Goal: Task Accomplishment & Management: Use online tool/utility

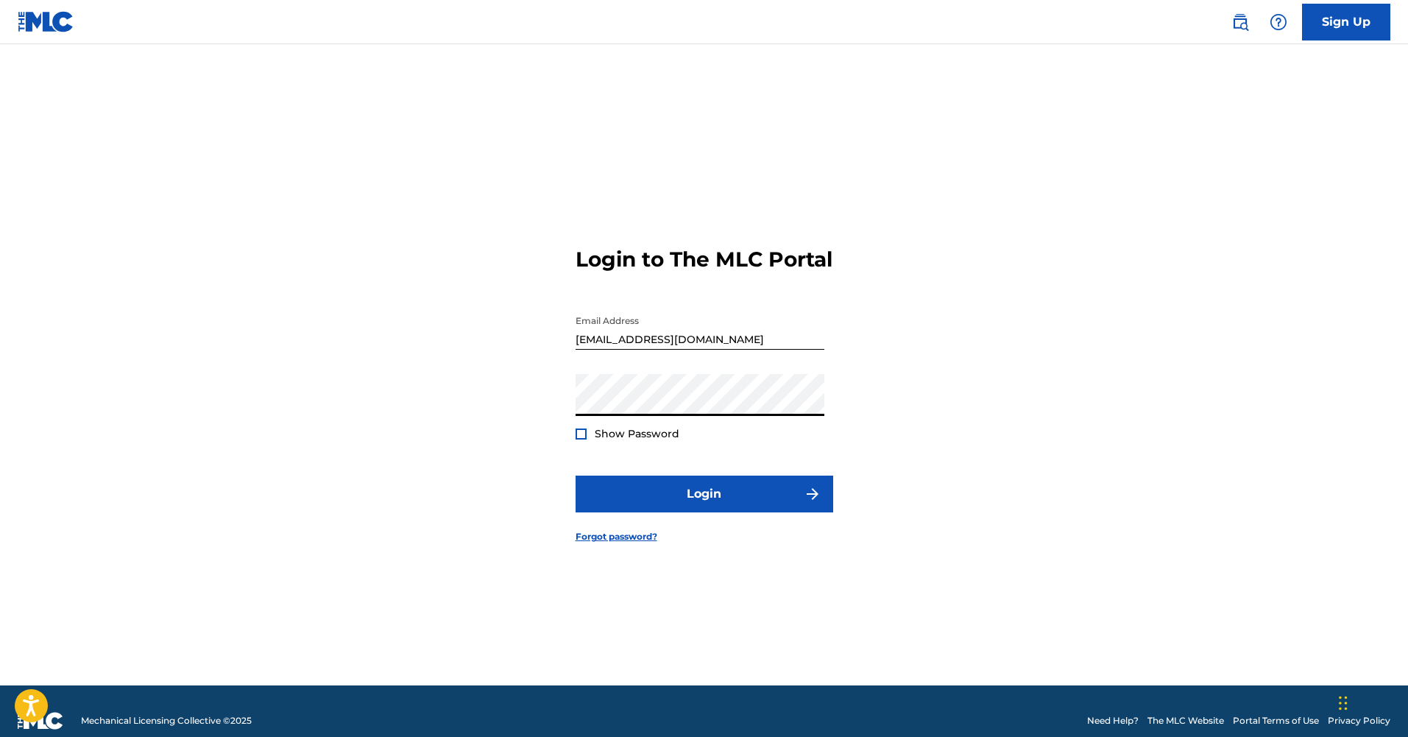
click at [581, 439] on div at bounding box center [581, 433] width 11 height 11
click at [581, 438] on img at bounding box center [581, 434] width 8 height 8
click at [687, 510] on button "Login" at bounding box center [705, 493] width 258 height 37
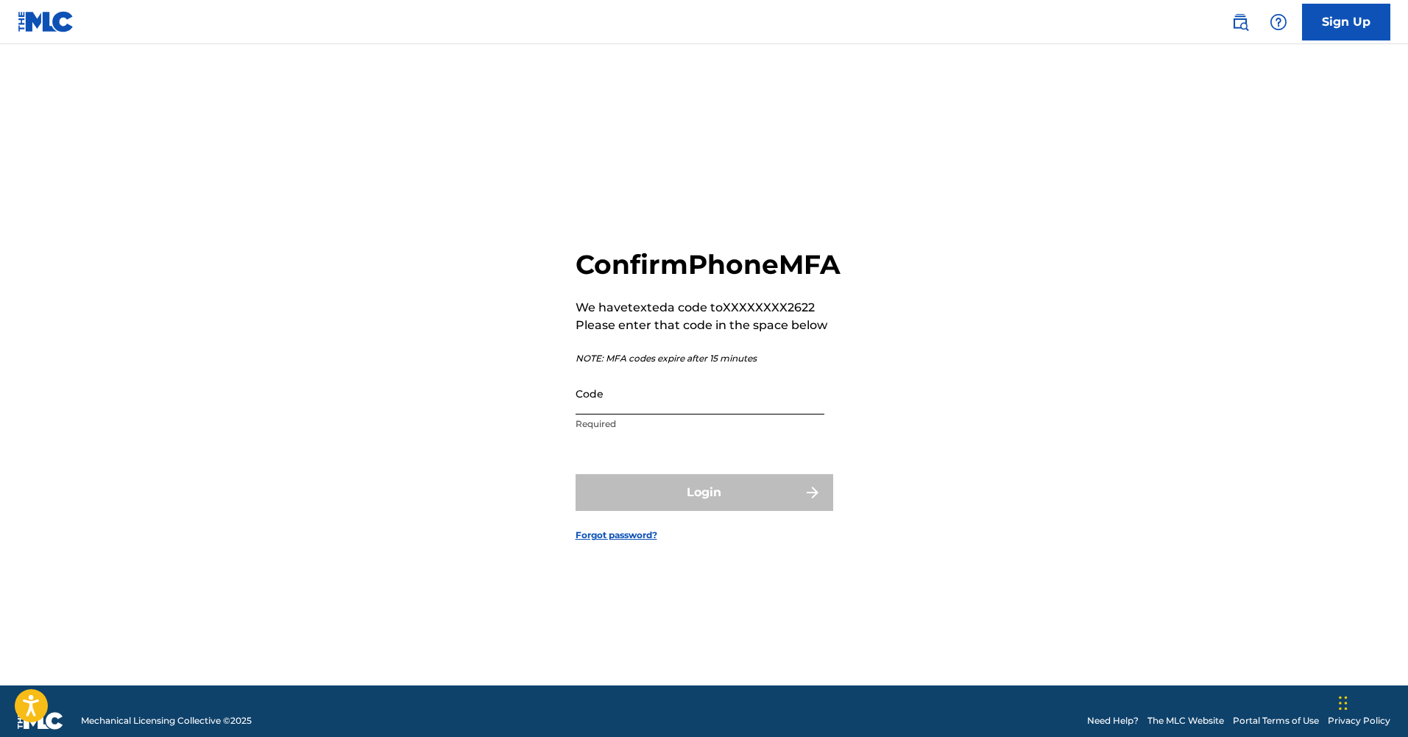
click at [584, 414] on input "Code" at bounding box center [700, 393] width 249 height 42
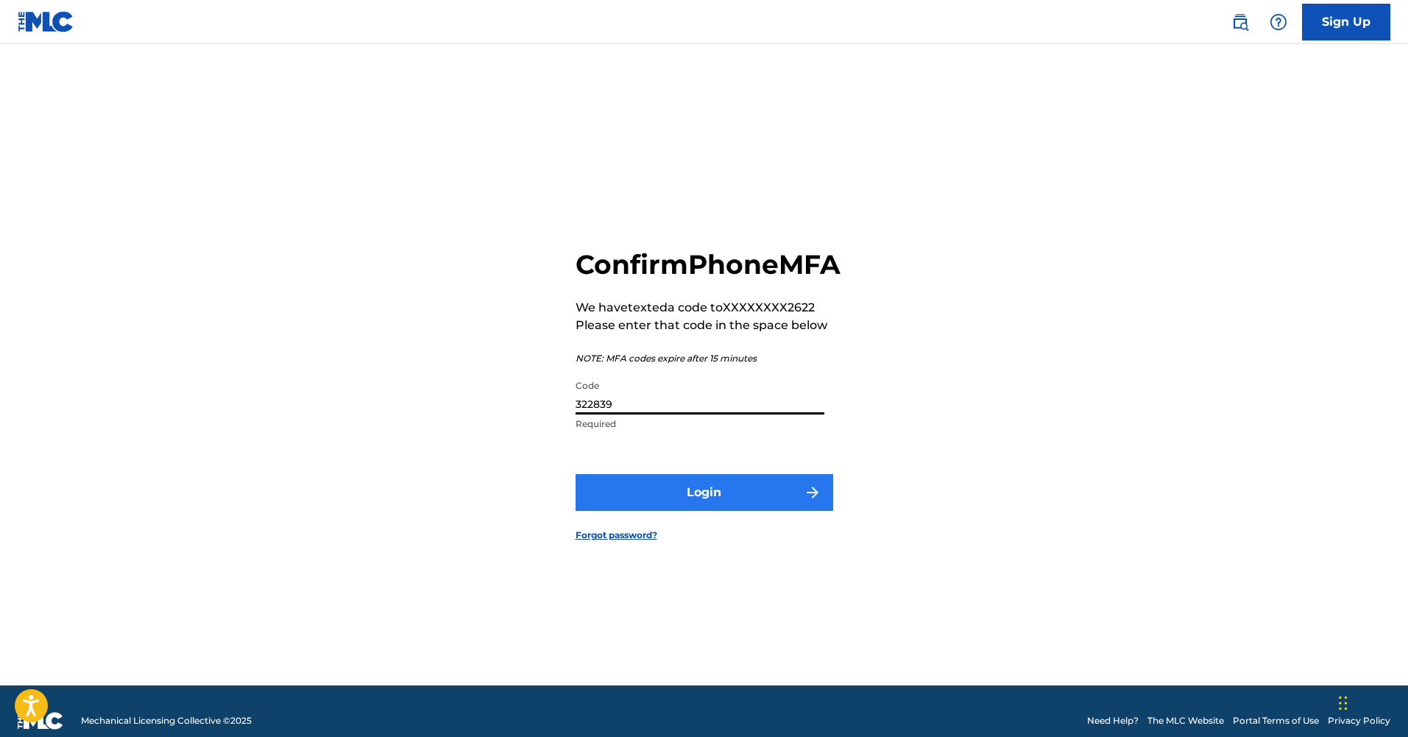
type input "322839"
click at [723, 503] on button "Login" at bounding box center [705, 492] width 258 height 37
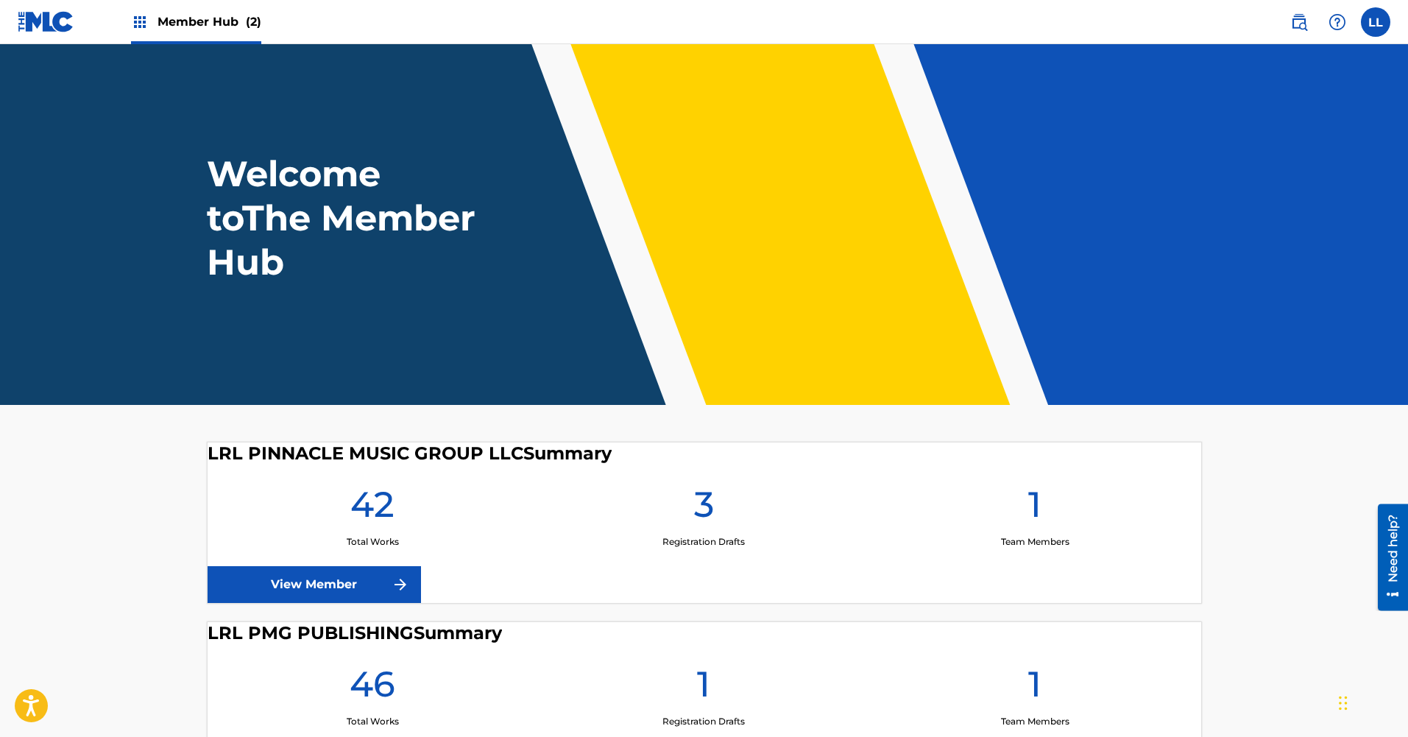
scroll to position [135, 0]
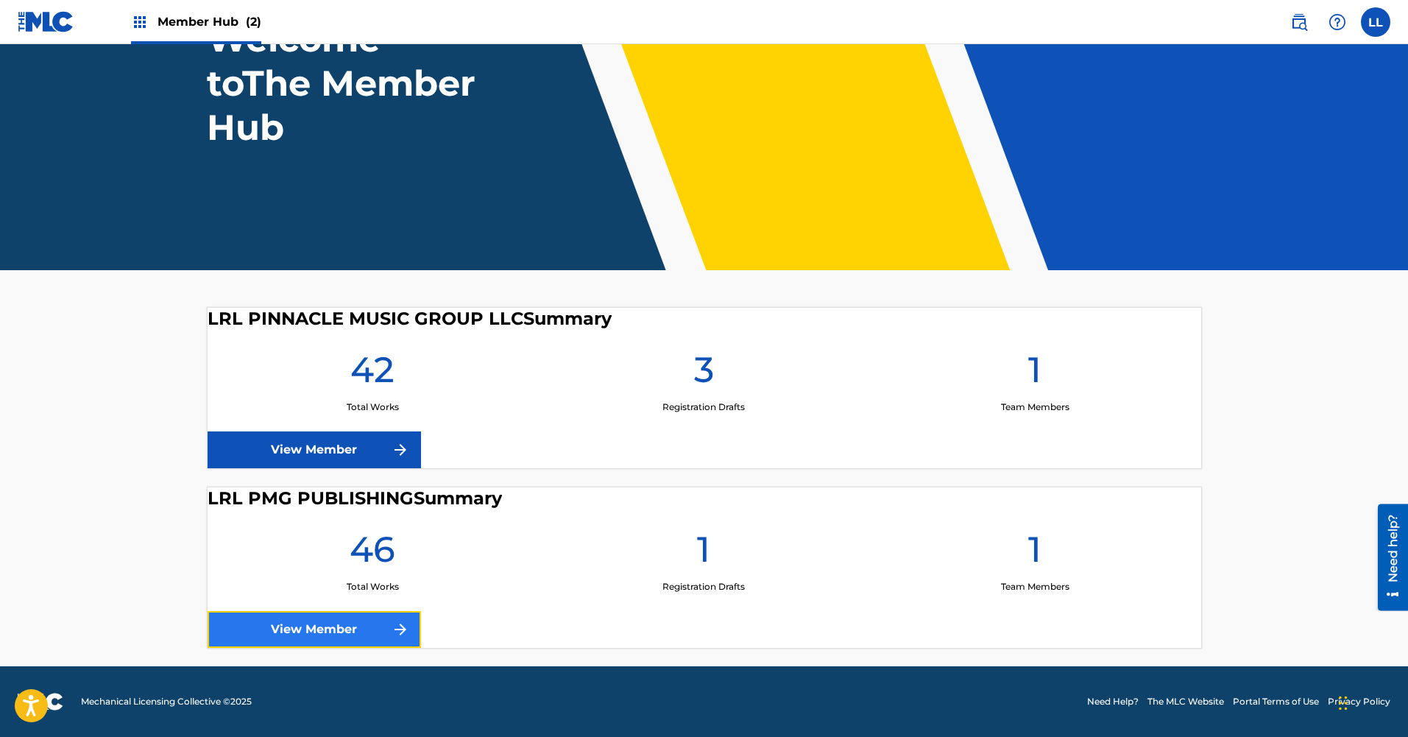
click at [297, 633] on link "View Member" at bounding box center [314, 629] width 213 height 37
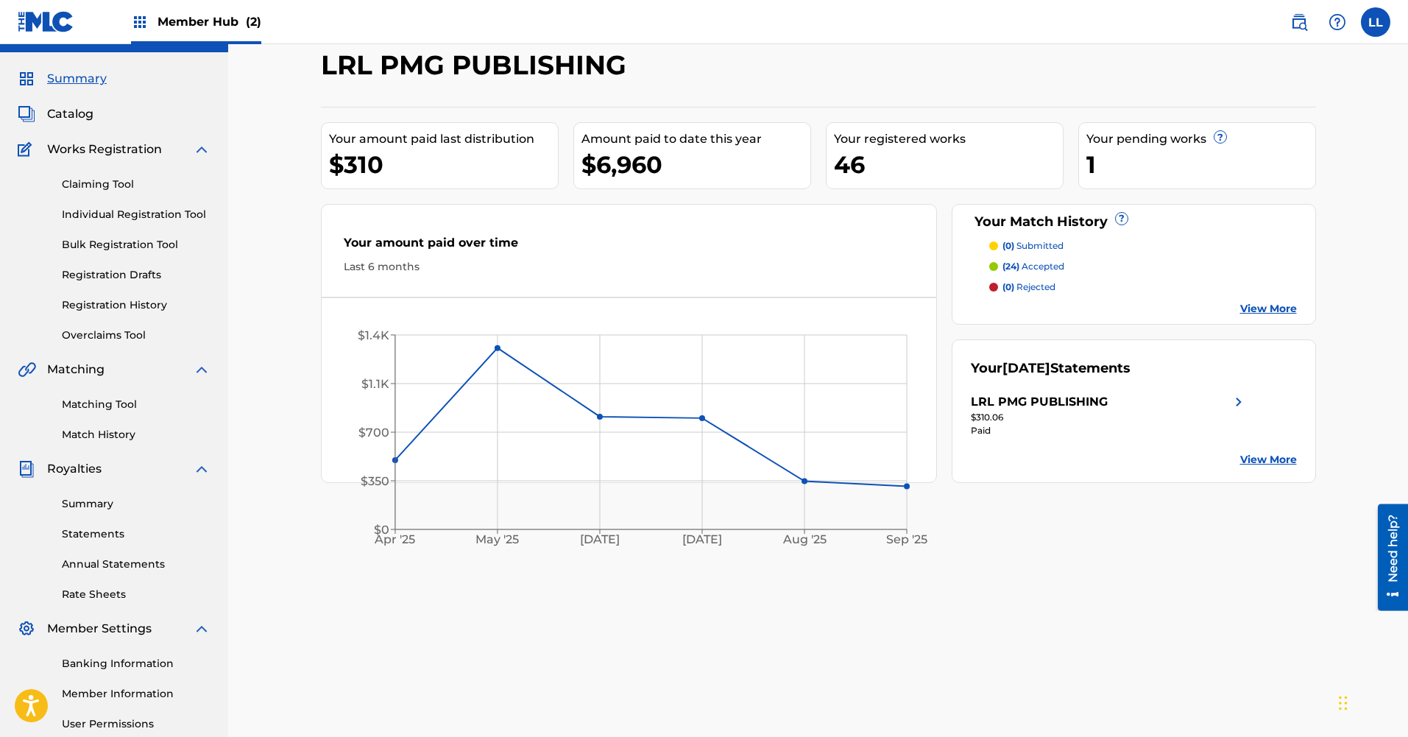
scroll to position [34, 0]
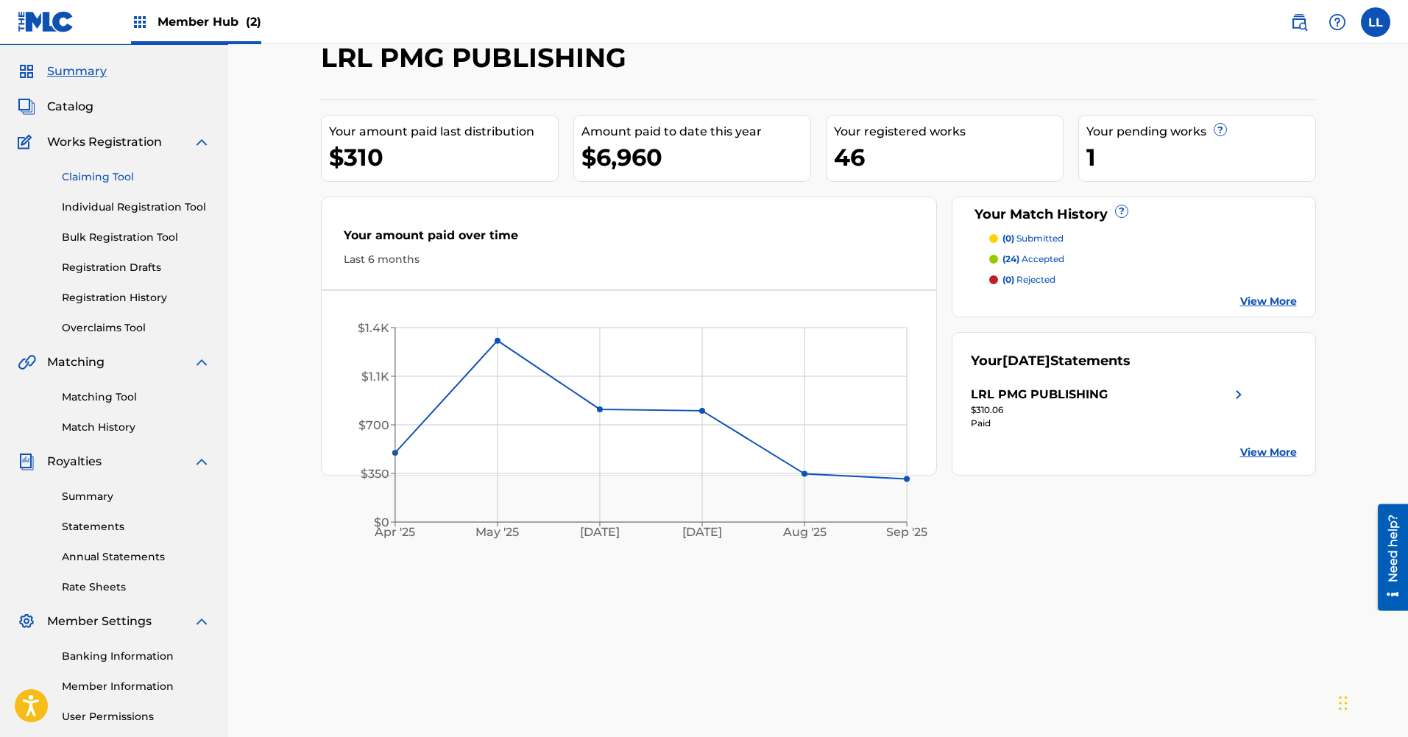
click at [107, 180] on link "Claiming Tool" at bounding box center [136, 176] width 149 height 15
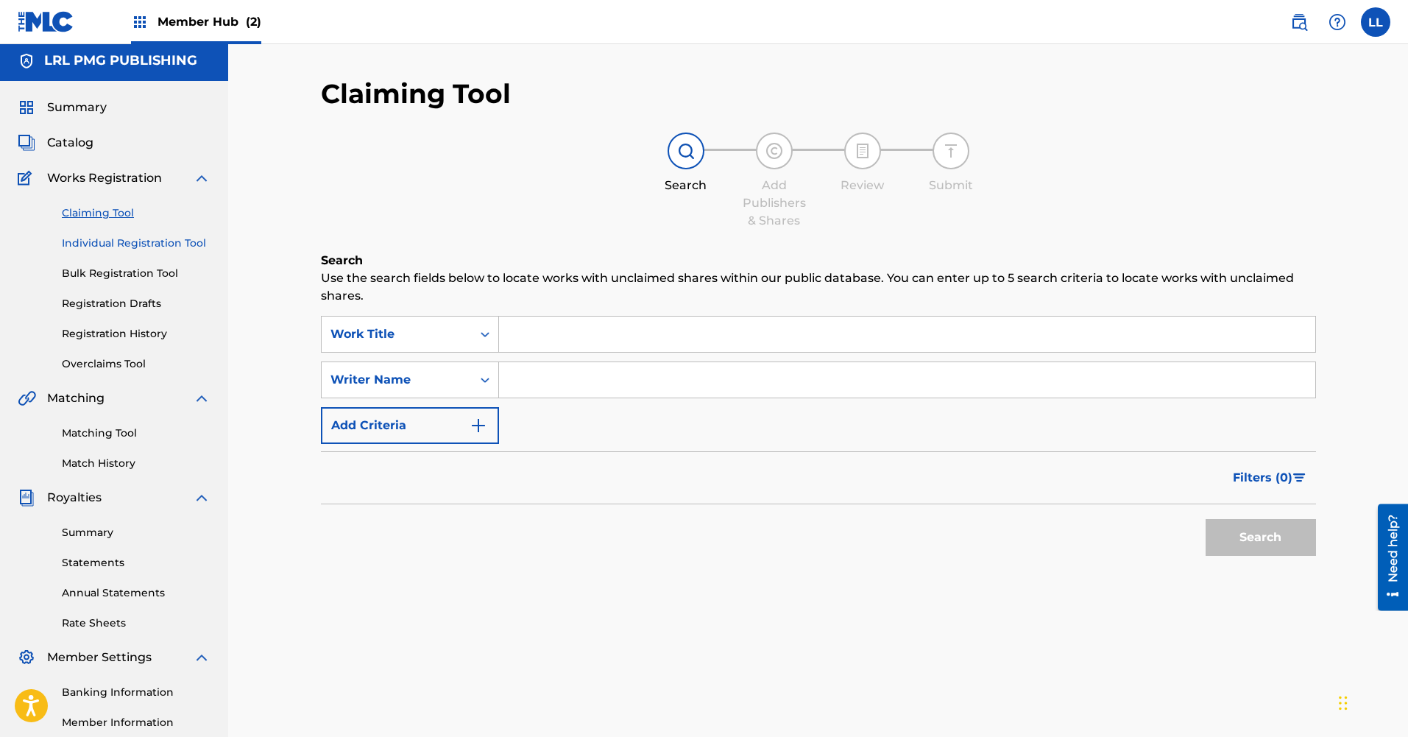
scroll to position [3, 0]
click at [125, 337] on link "Registration History" at bounding box center [136, 334] width 149 height 15
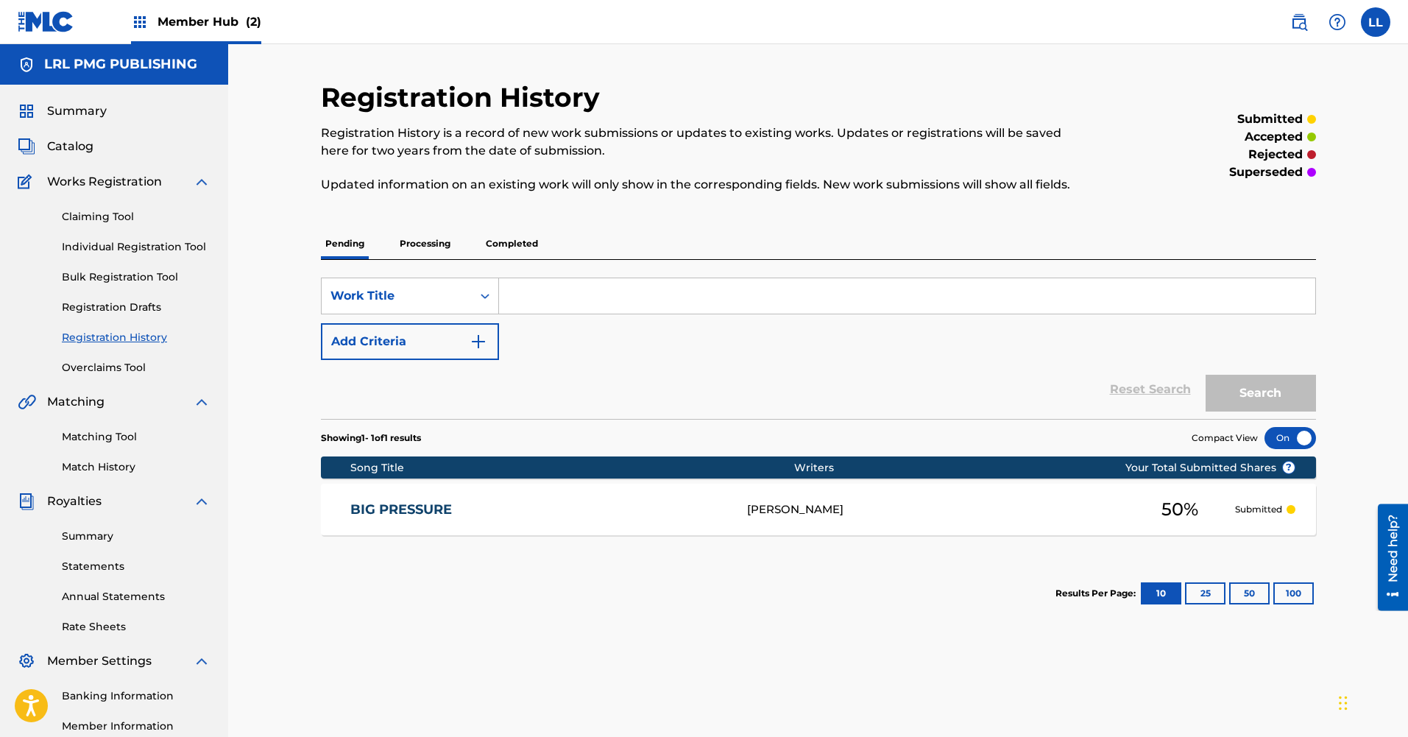
click at [430, 243] on p "Processing" at bounding box center [425, 243] width 60 height 31
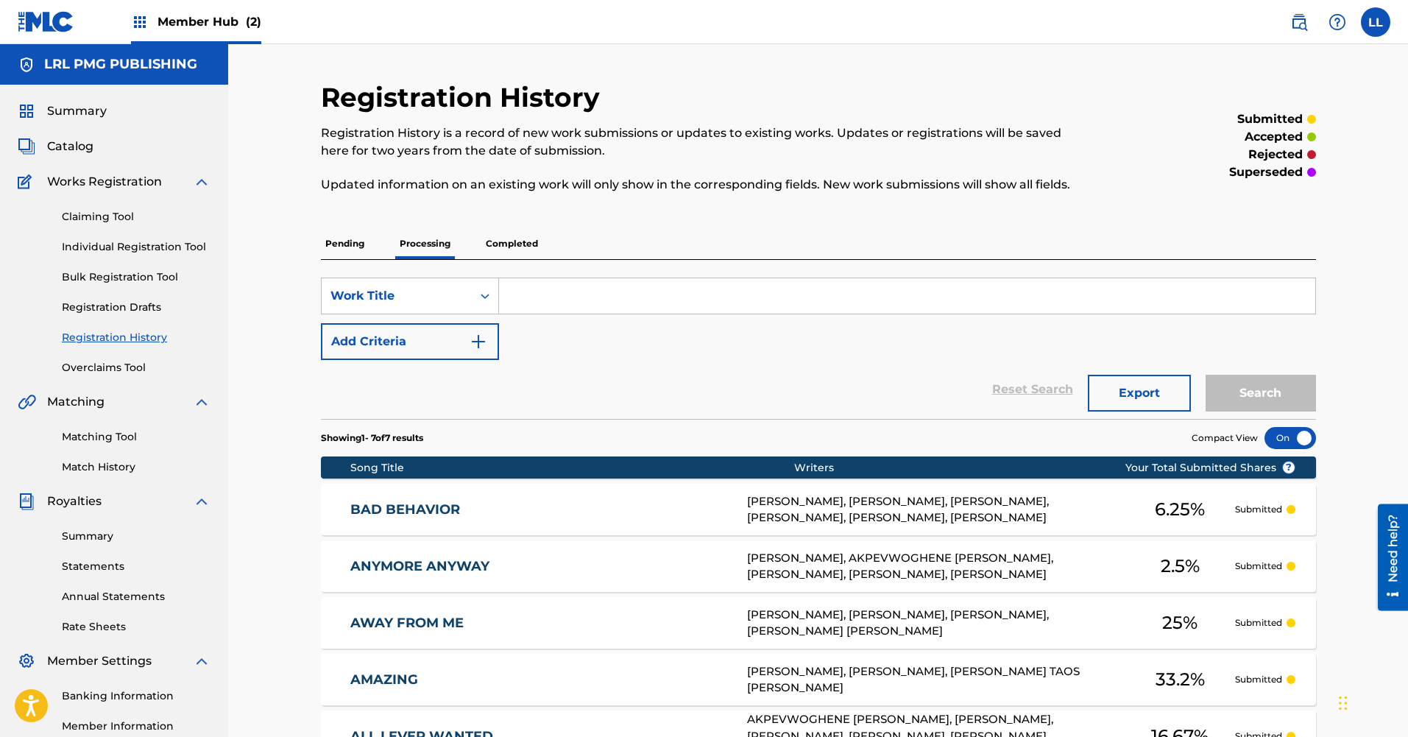
click at [503, 250] on p "Completed" at bounding box center [511, 243] width 61 height 31
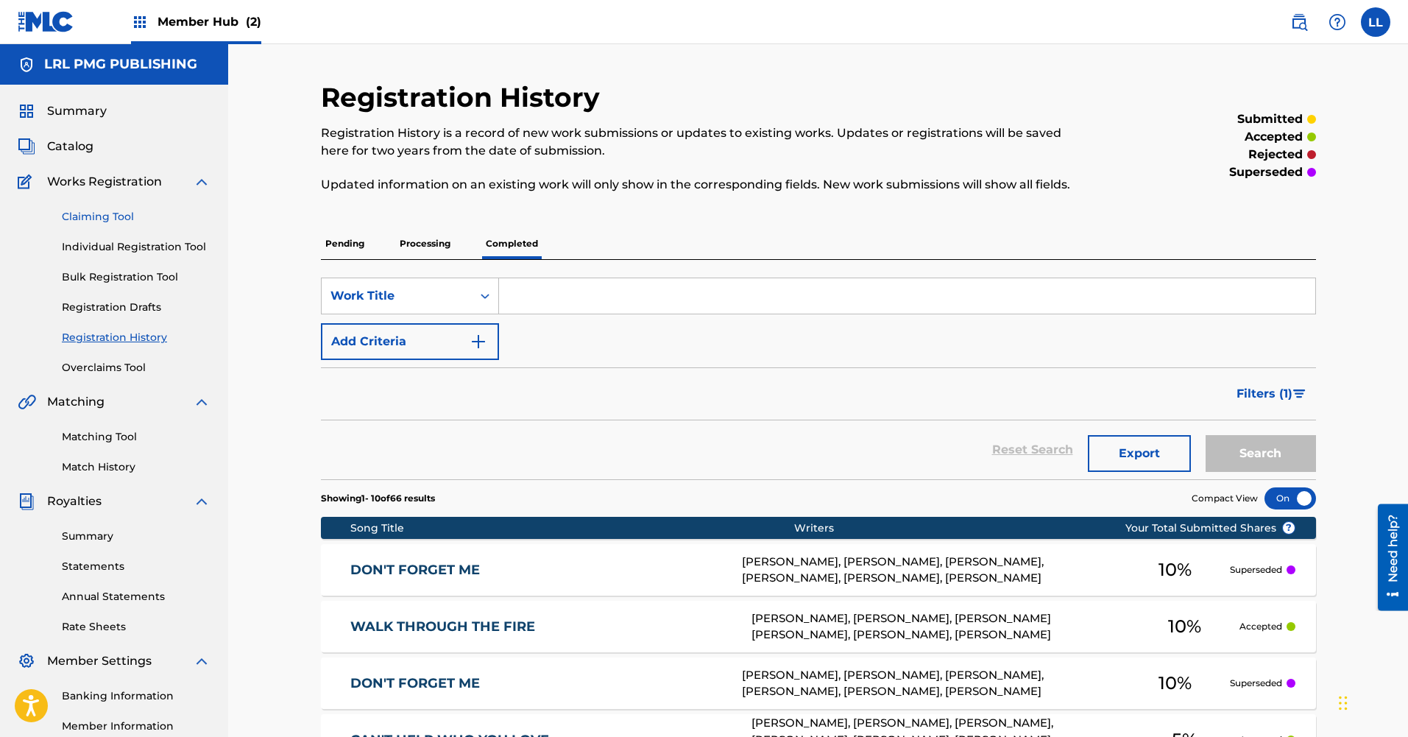
click at [93, 218] on link "Claiming Tool" at bounding box center [136, 216] width 149 height 15
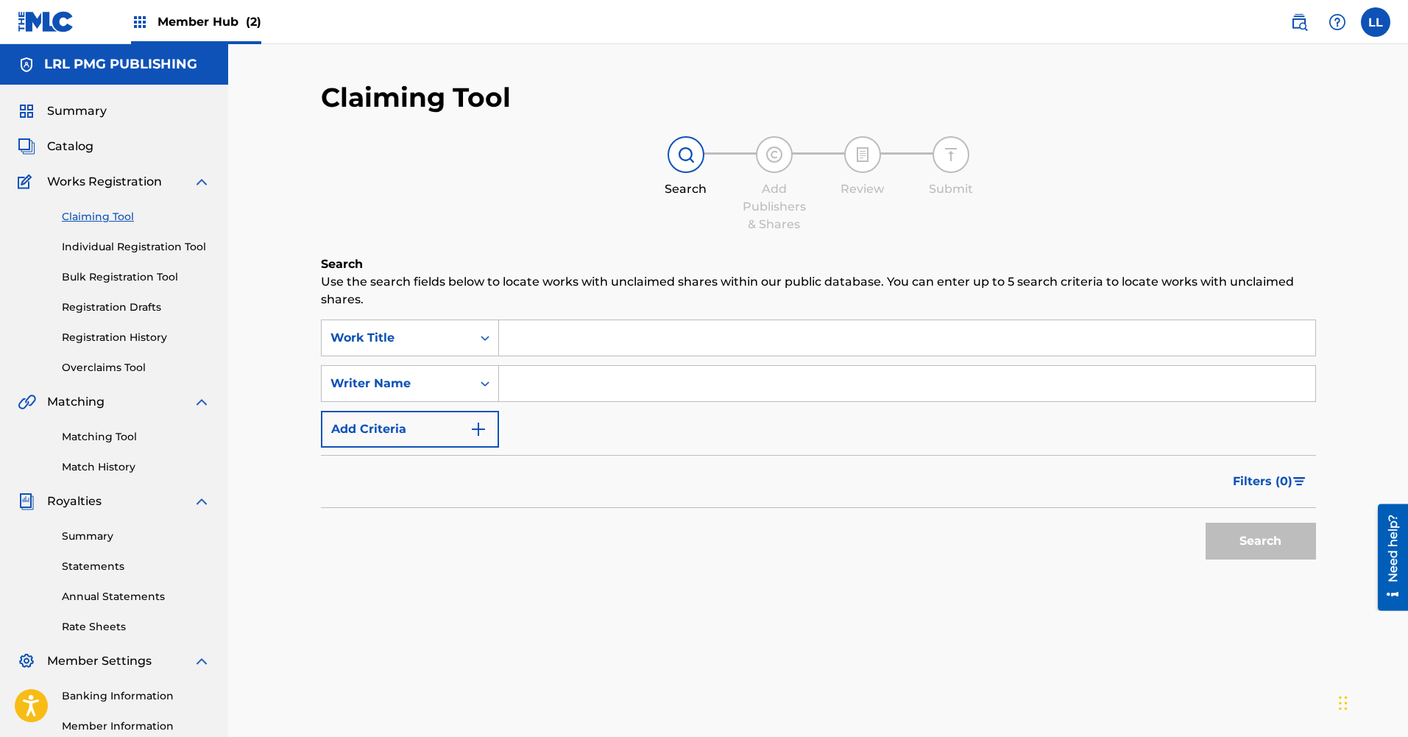
click at [534, 383] on input "Search Form" at bounding box center [907, 383] width 816 height 35
type input "[PERSON_NAME]"
click at [1267, 548] on button "Search" at bounding box center [1261, 541] width 110 height 37
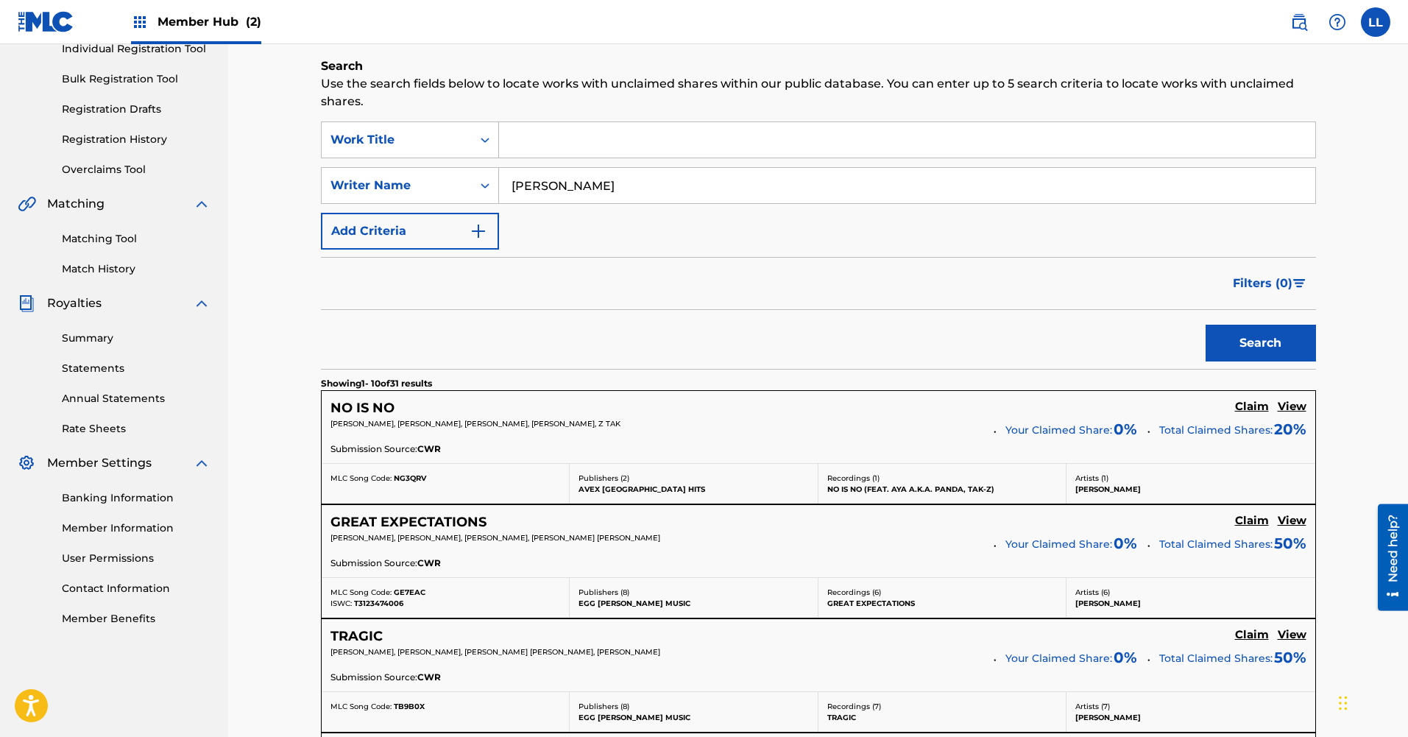
scroll to position [202, 0]
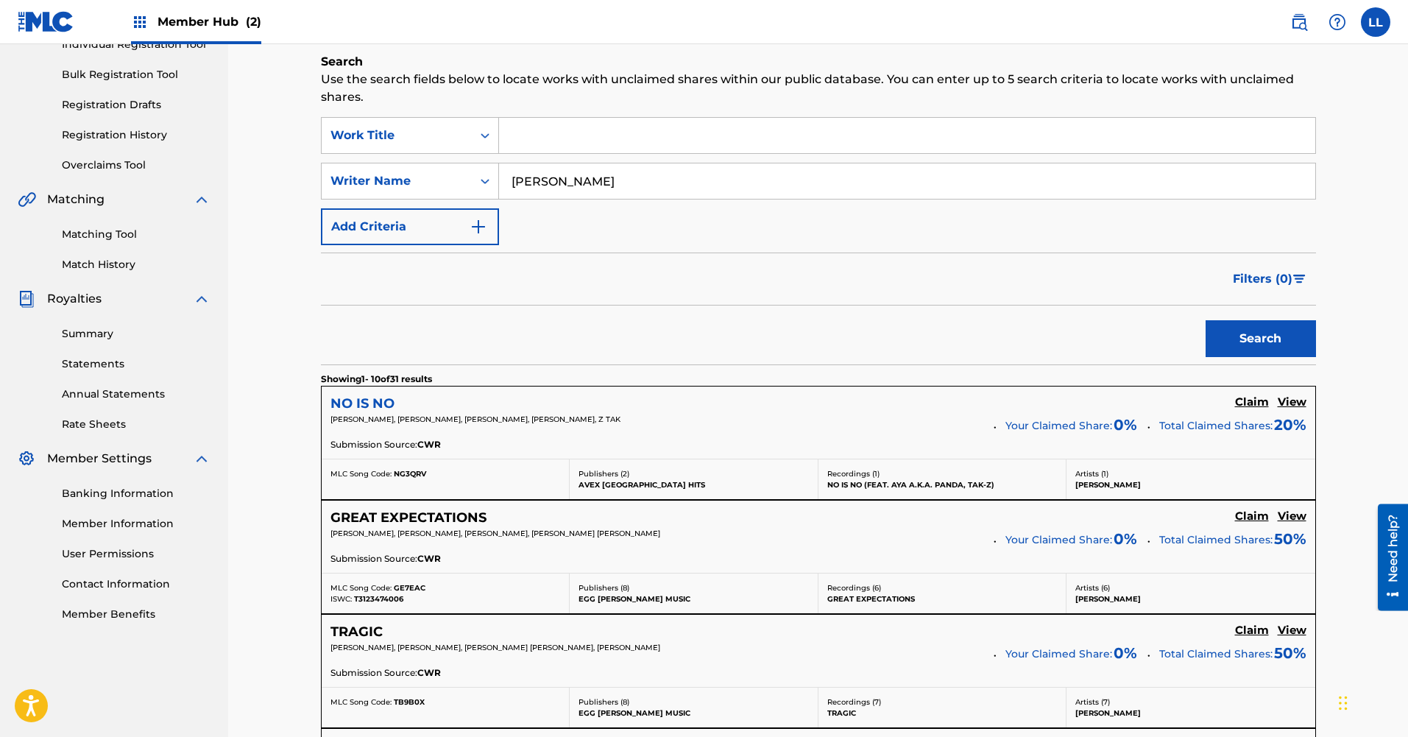
click at [381, 398] on h5 "NO IS NO" at bounding box center [362, 403] width 64 height 17
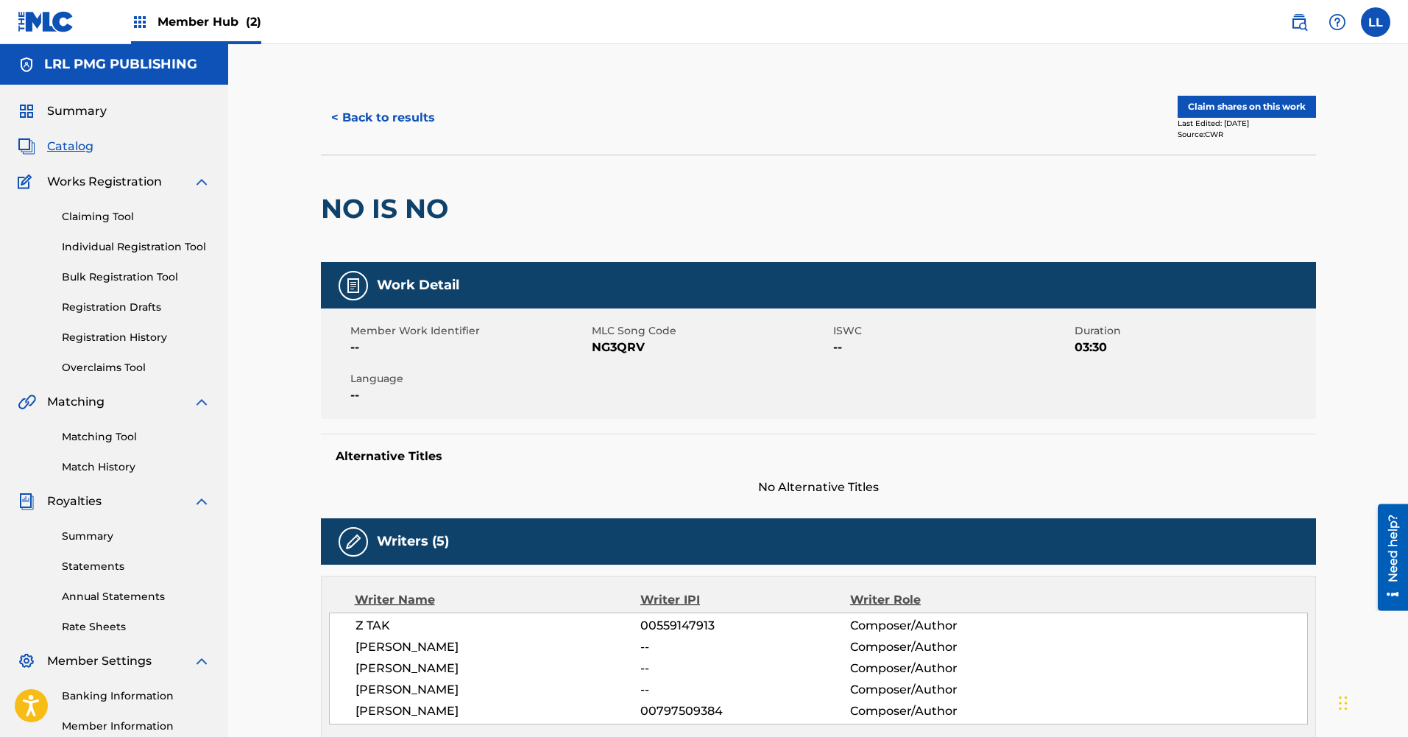
click at [721, 547] on div "Writers (5)" at bounding box center [818, 541] width 995 height 46
click at [478, 709] on div "[PERSON_NAME]" at bounding box center [499, 711] width 286 height 18
drag, startPoint x: 478, startPoint y: 721, endPoint x: 479, endPoint y: 728, distance: 7.5
click at [478, 728] on div "Writer Name Writer IPI Writer Role Z TAK 00559147913 Composer/Author [PERSON_NA…" at bounding box center [818, 658] width 995 height 164
click at [85, 434] on link "Matching Tool" at bounding box center [136, 436] width 149 height 15
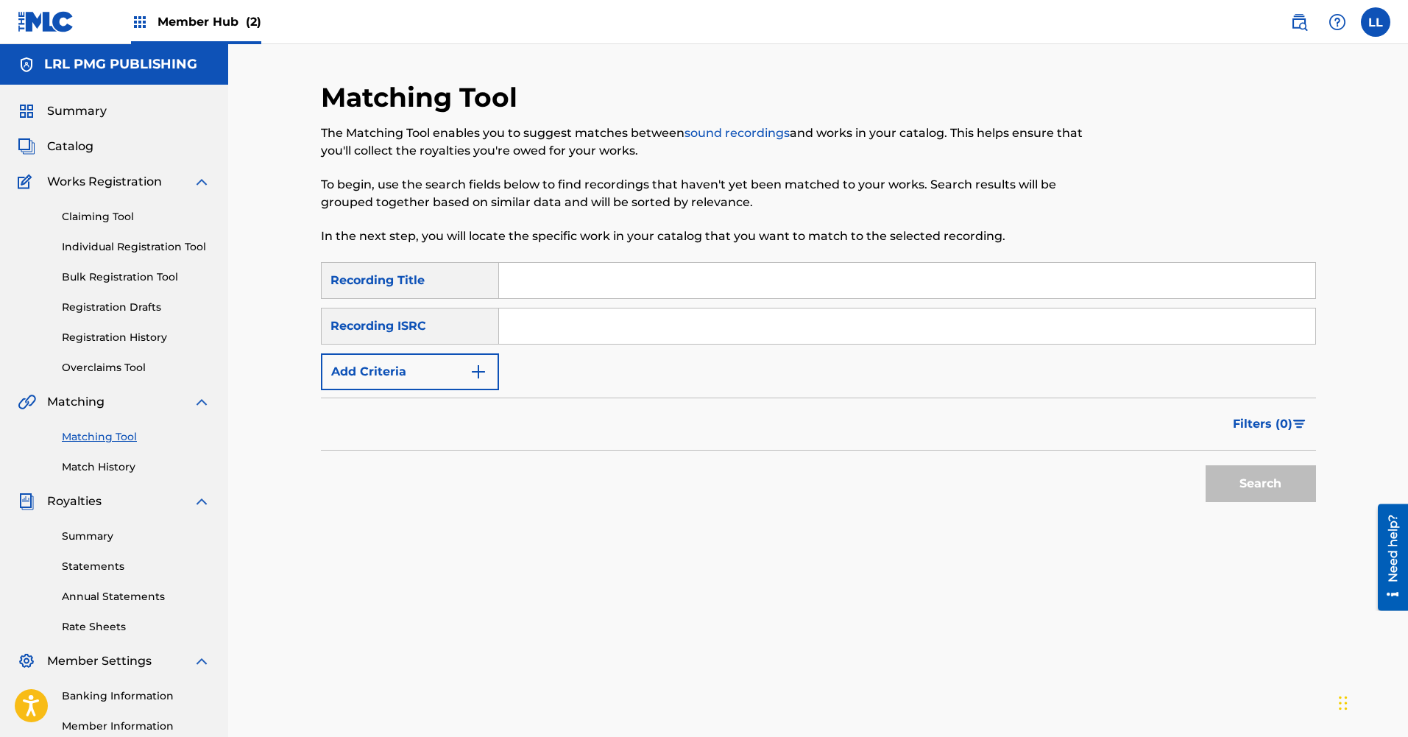
click at [536, 279] on input "Search Form" at bounding box center [907, 280] width 816 height 35
click at [479, 364] on img "Search Form" at bounding box center [479, 372] width 18 height 18
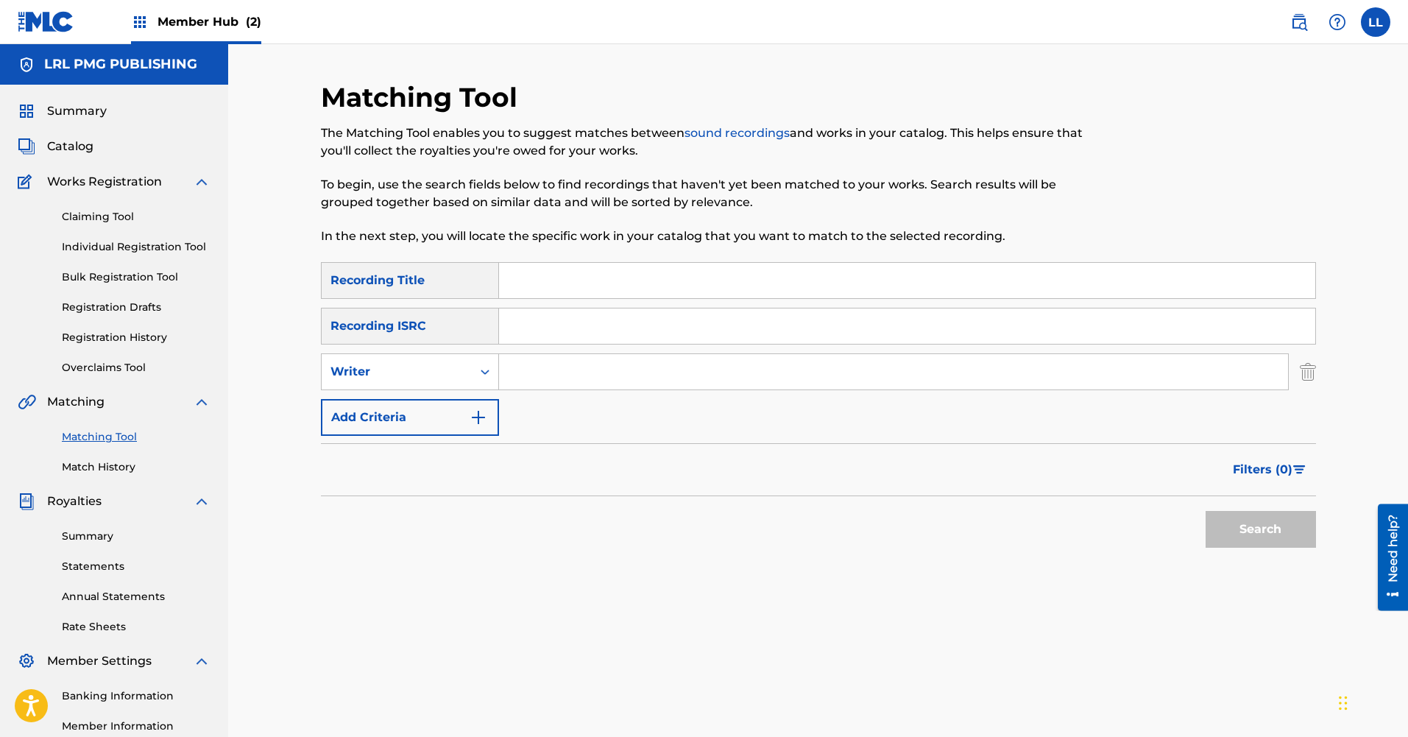
click at [520, 374] on input "Search Form" at bounding box center [893, 371] width 789 height 35
type input "[PERSON_NAME]"
click at [1235, 542] on button "Search" at bounding box center [1261, 529] width 110 height 37
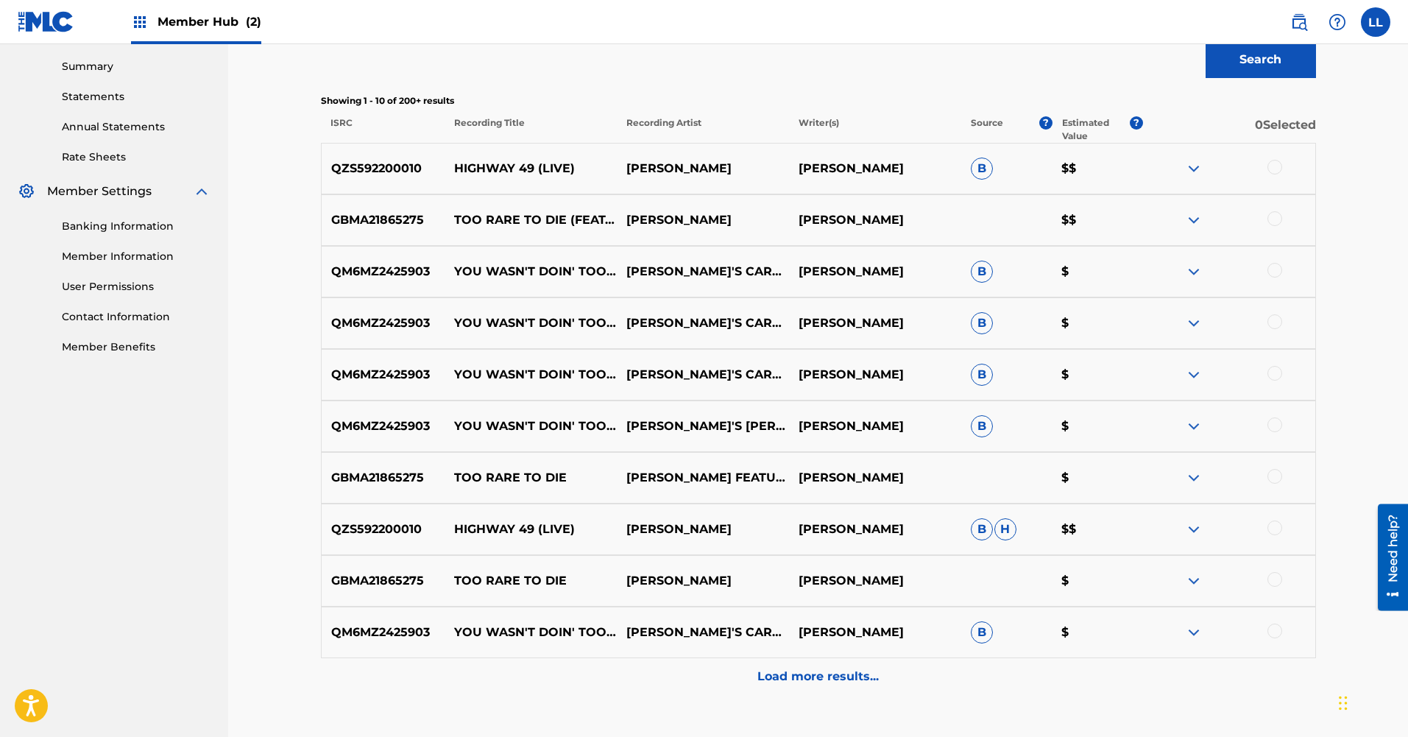
scroll to position [387, 0]
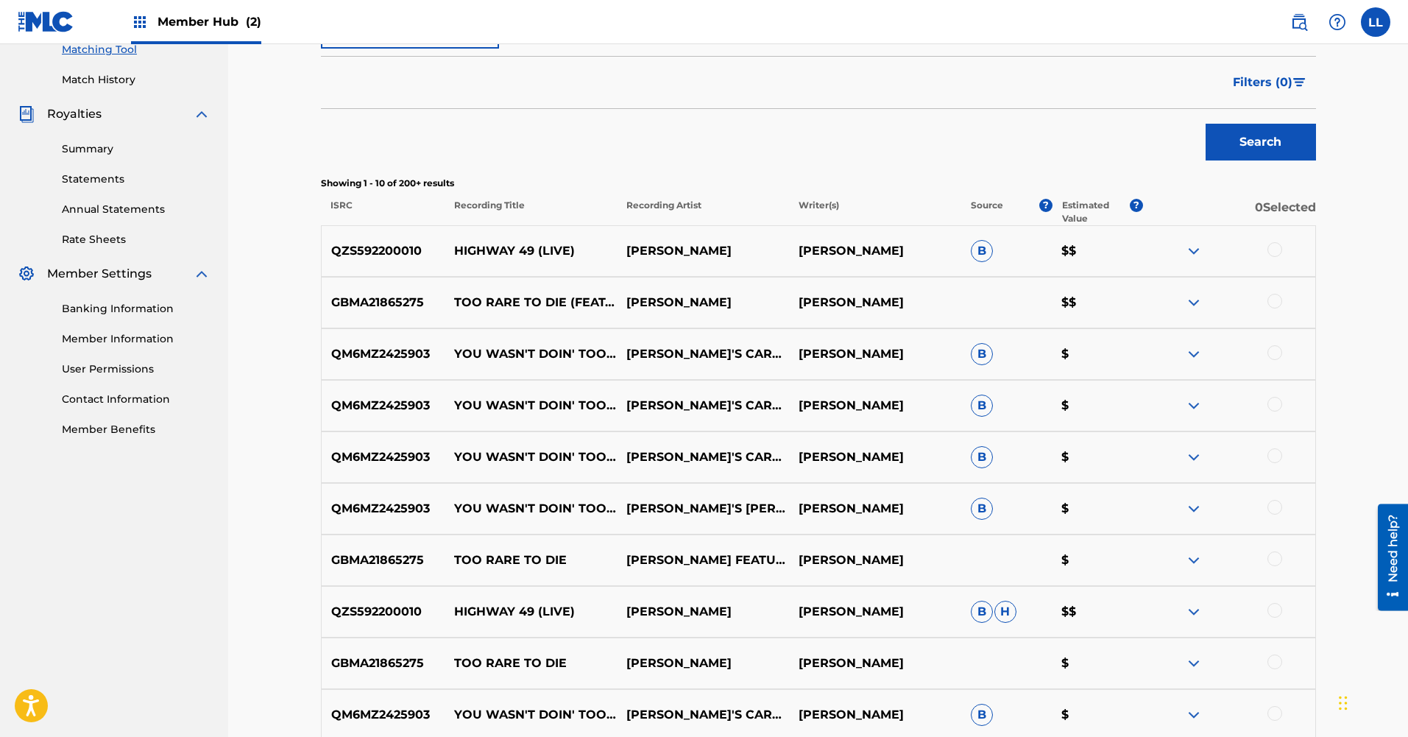
click at [1193, 250] on img at bounding box center [1194, 251] width 18 height 18
